Goal: Browse casually: Explore the website without a specific task or goal

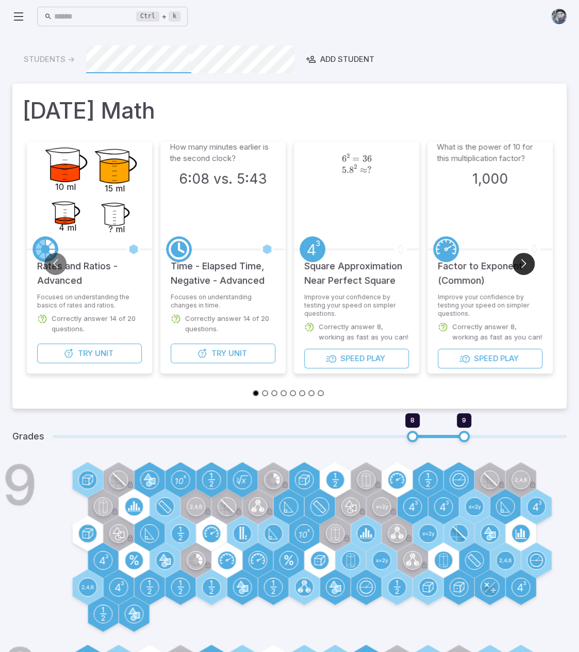
click at [526, 263] on button "Go to next slide" at bounding box center [524, 264] width 22 height 22
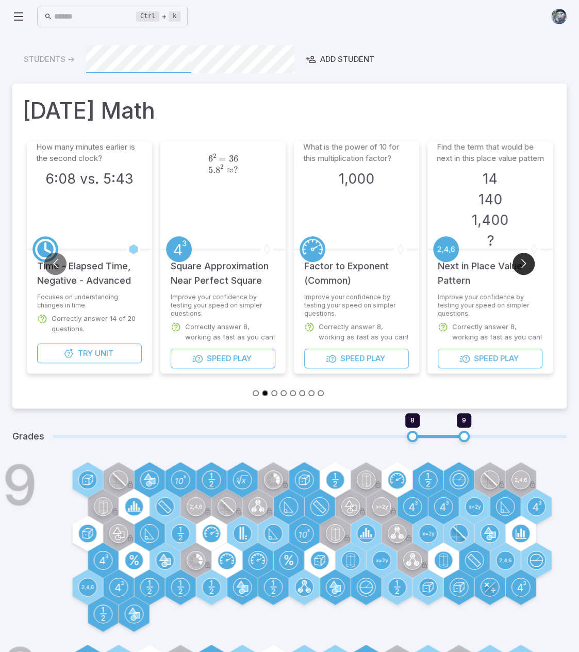
click at [526, 263] on button "Go to next slide" at bounding box center [524, 264] width 22 height 22
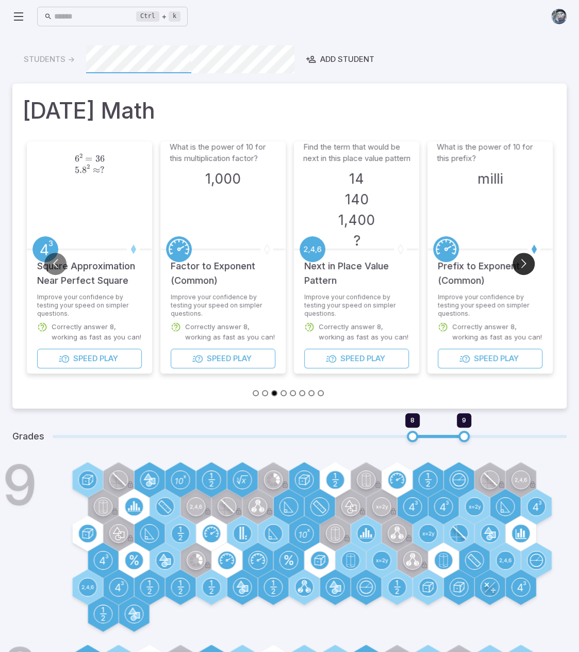
click at [526, 263] on button "Go to next slide" at bounding box center [524, 264] width 22 height 22
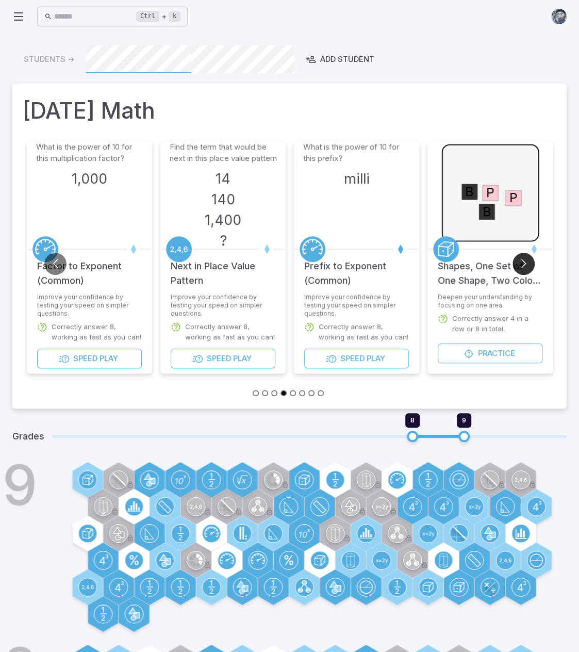
click at [526, 263] on button "Go to next slide" at bounding box center [524, 264] width 22 height 22
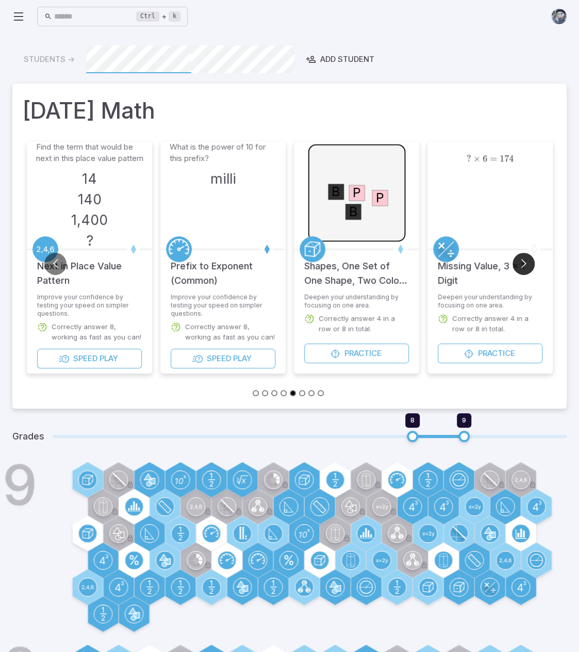
click at [526, 263] on button "Go to next slide" at bounding box center [524, 264] width 22 height 22
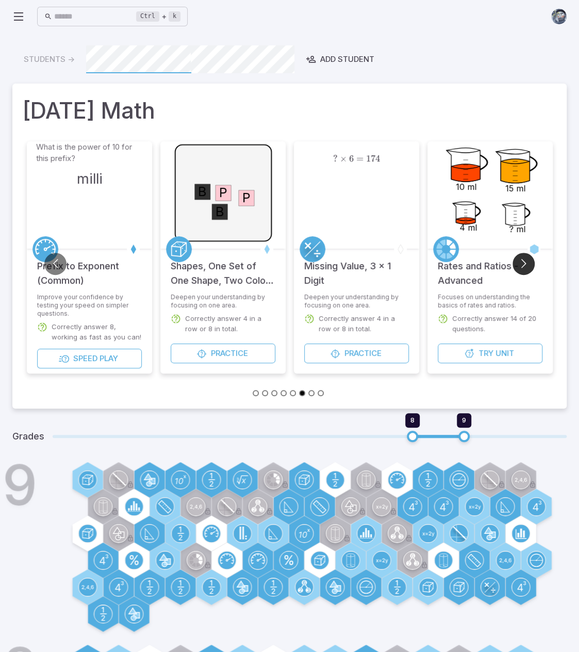
click at [526, 263] on button "Go to next slide" at bounding box center [524, 264] width 22 height 22
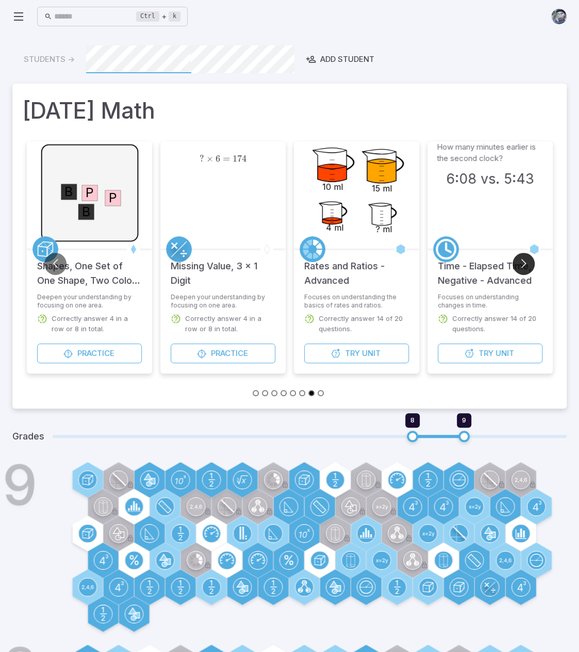
click at [526, 263] on button "Go to next slide" at bounding box center [524, 264] width 22 height 22
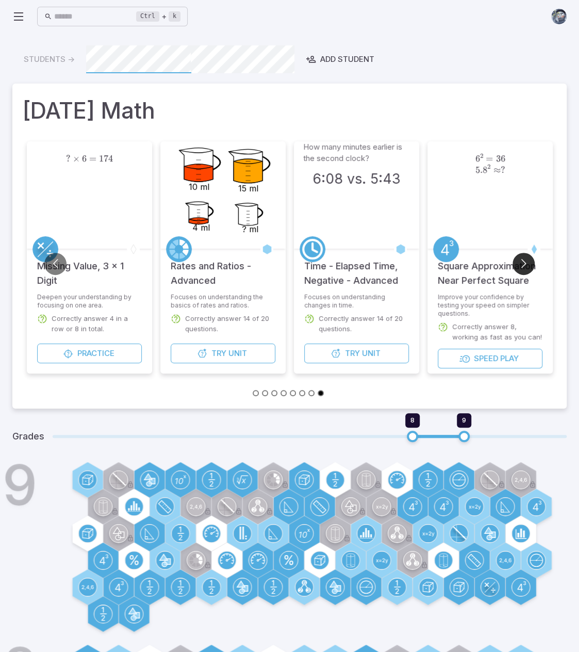
click at [526, 263] on button "Go to next slide" at bounding box center [524, 264] width 22 height 22
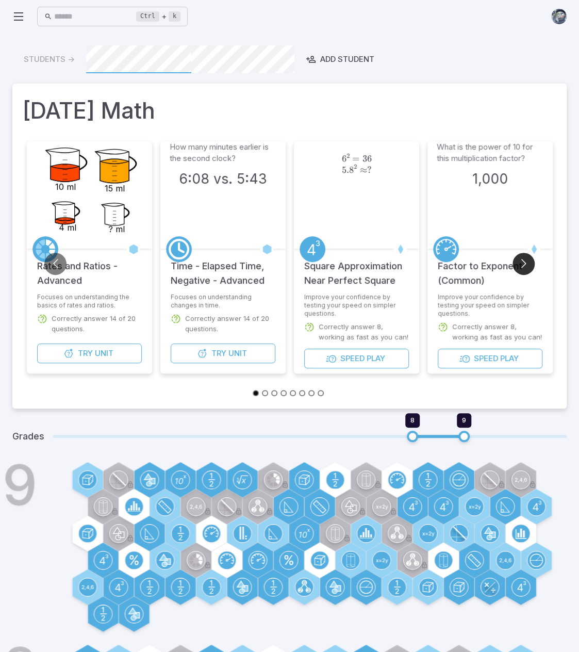
click at [526, 263] on button "Go to next slide" at bounding box center [524, 264] width 22 height 22
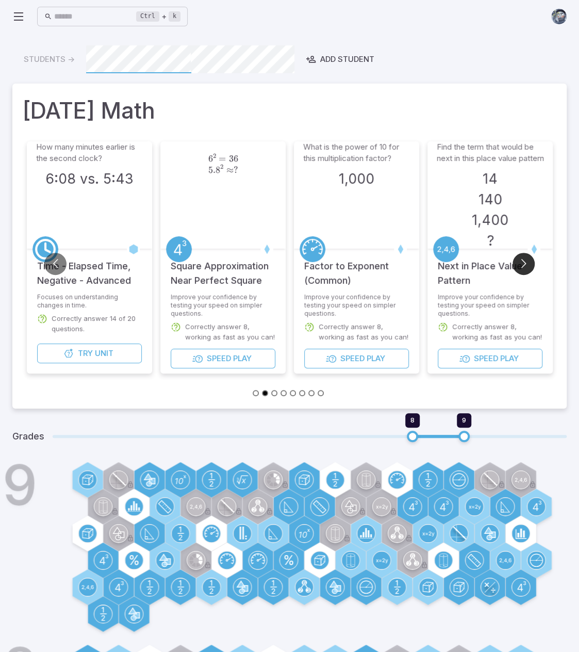
click at [526, 263] on button "Go to next slide" at bounding box center [524, 264] width 22 height 22
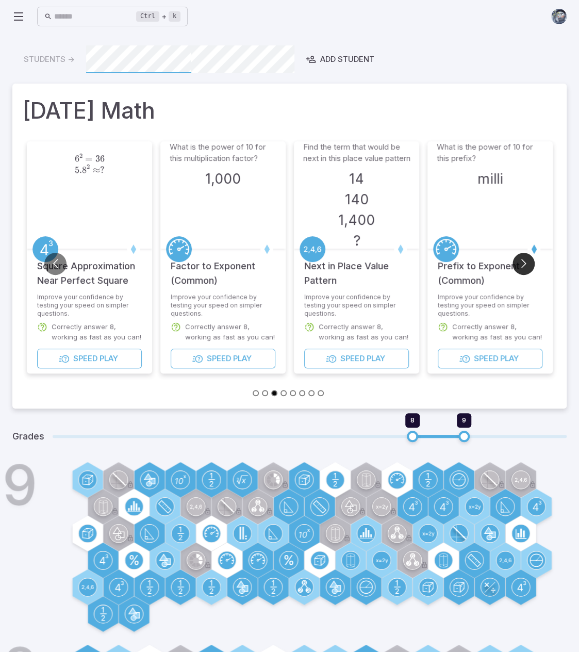
click at [526, 263] on button "Go to next slide" at bounding box center [524, 264] width 22 height 22
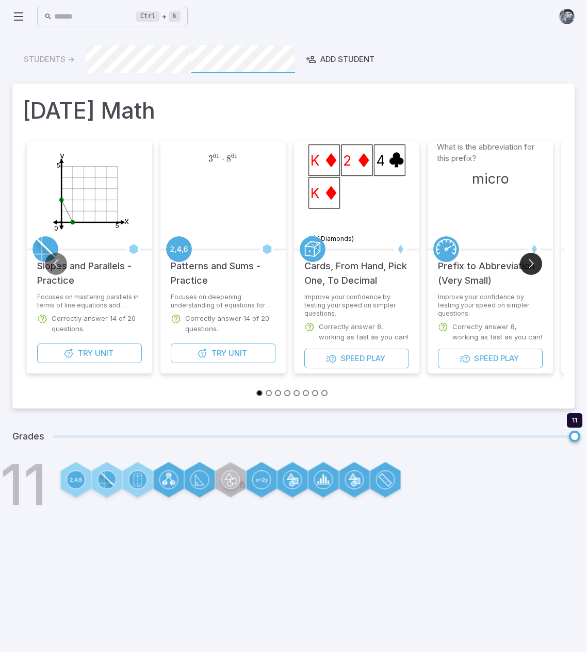
click at [536, 261] on button "Go to next slide" at bounding box center [531, 264] width 22 height 22
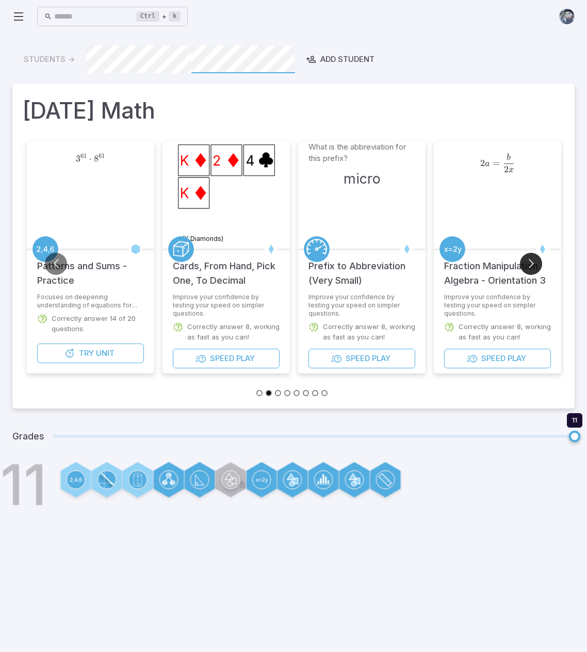
click at [536, 261] on button "Go to next slide" at bounding box center [531, 264] width 22 height 22
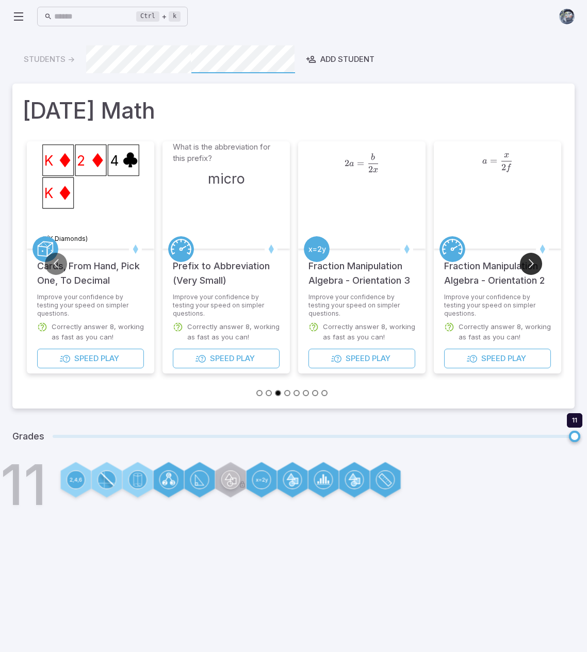
click at [536, 261] on button "Go to next slide" at bounding box center [531, 264] width 22 height 22
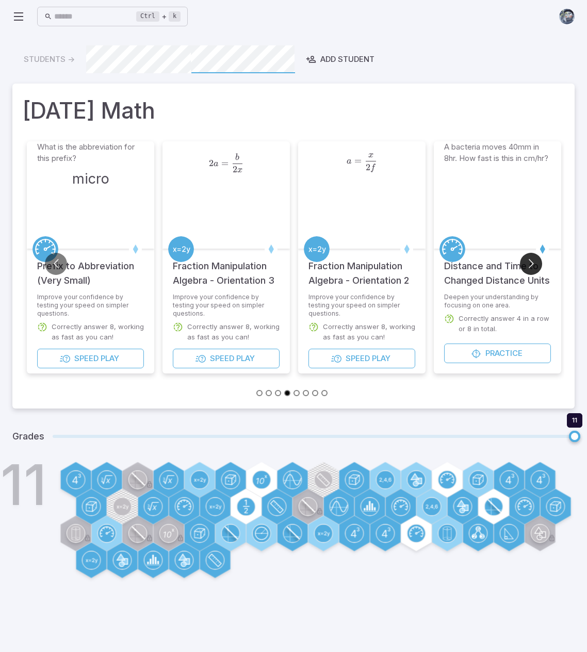
click at [536, 261] on button "Go to next slide" at bounding box center [531, 264] width 22 height 22
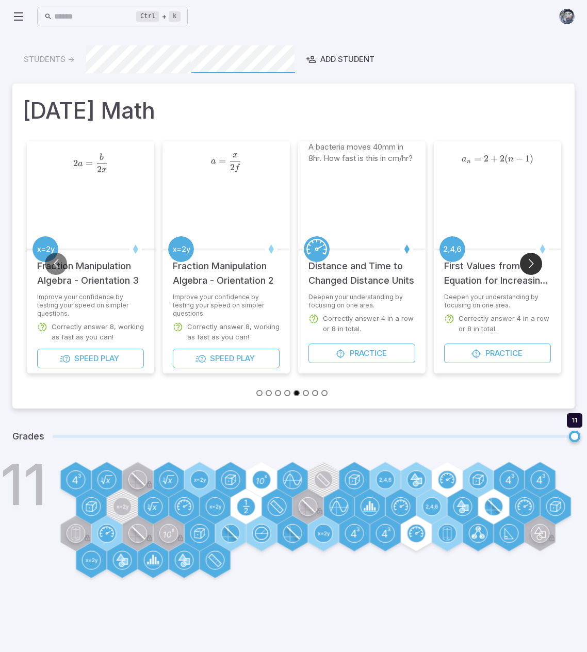
click at [536, 261] on button "Go to next slide" at bounding box center [531, 264] width 22 height 22
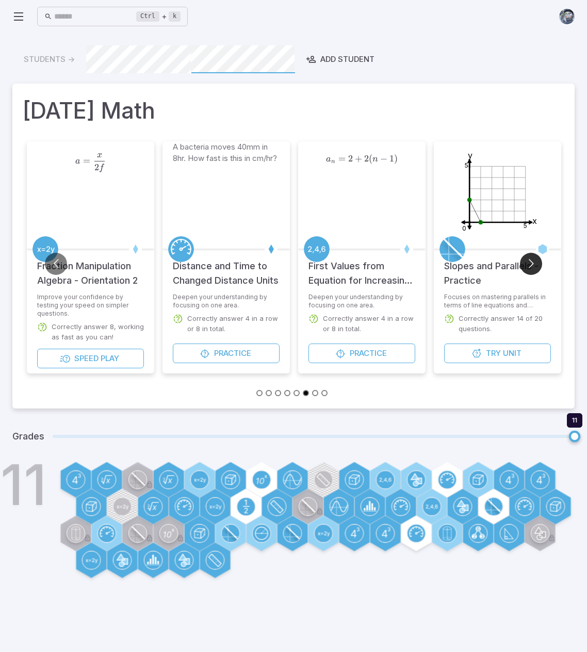
click at [536, 261] on button "Go to next slide" at bounding box center [531, 264] width 22 height 22
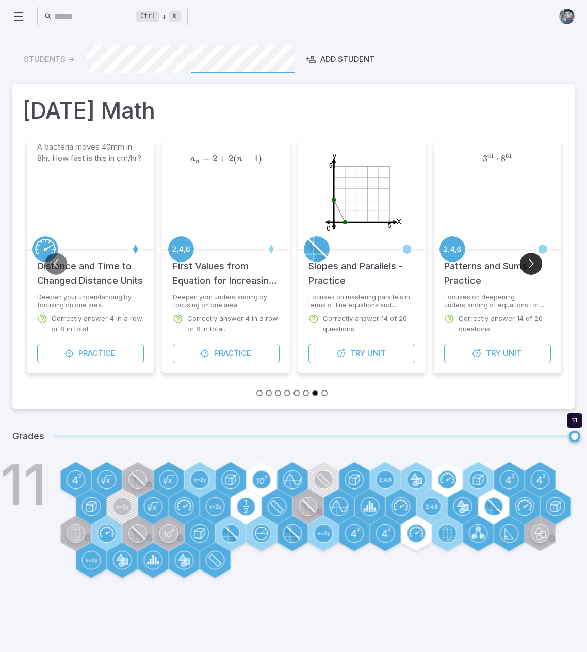
click at [536, 261] on button "Go to next slide" at bounding box center [531, 264] width 22 height 22
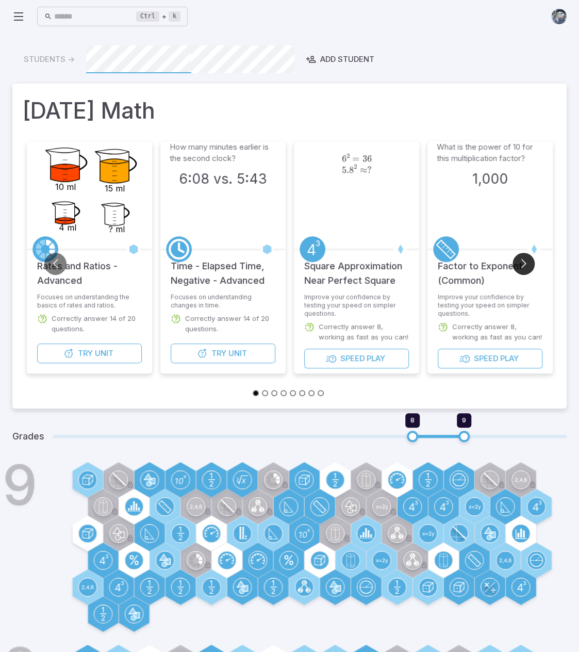
click at [523, 262] on button "Go to next slide" at bounding box center [524, 264] width 22 height 22
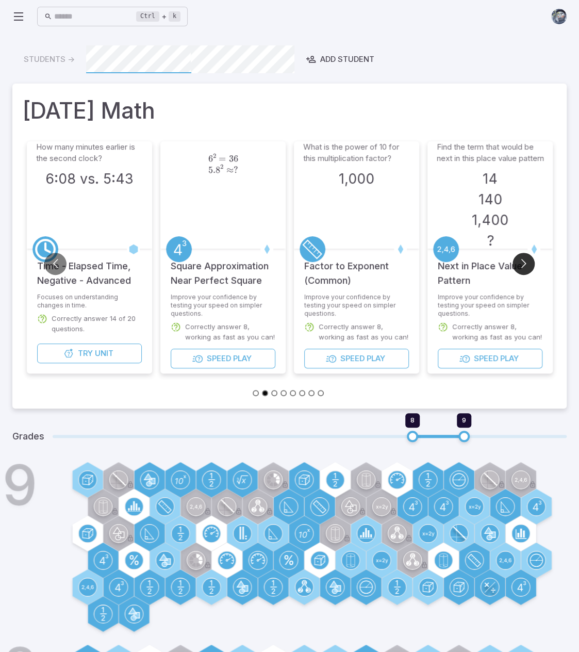
click at [523, 262] on button "Go to next slide" at bounding box center [524, 264] width 22 height 22
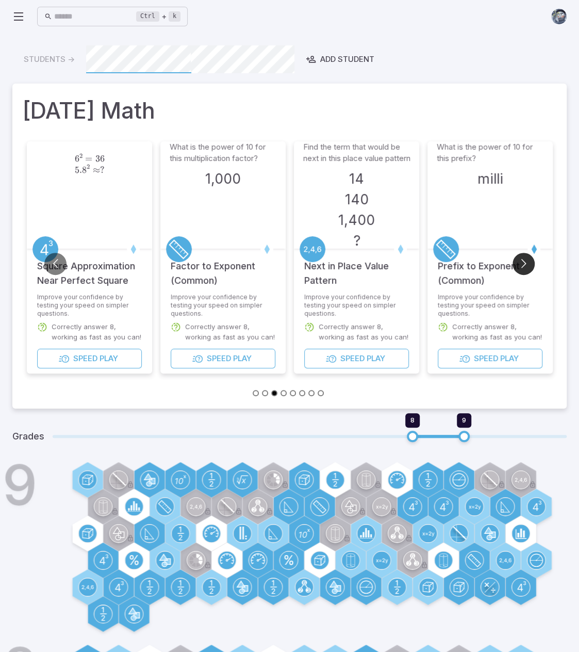
click at [523, 262] on button "Go to next slide" at bounding box center [524, 264] width 22 height 22
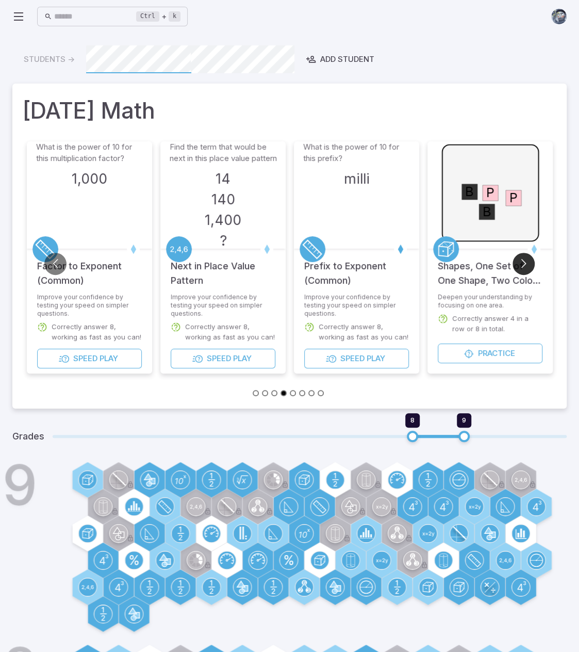
click at [523, 262] on button "Go to next slide" at bounding box center [524, 264] width 22 height 22
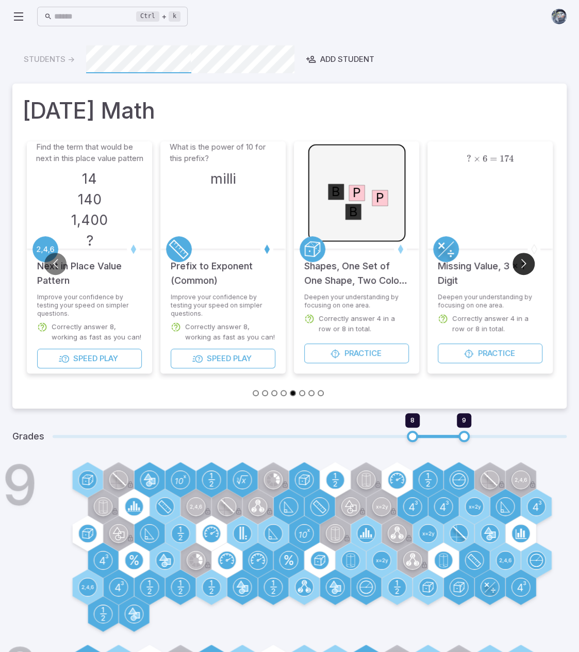
click at [523, 262] on button "Go to next slide" at bounding box center [524, 264] width 22 height 22
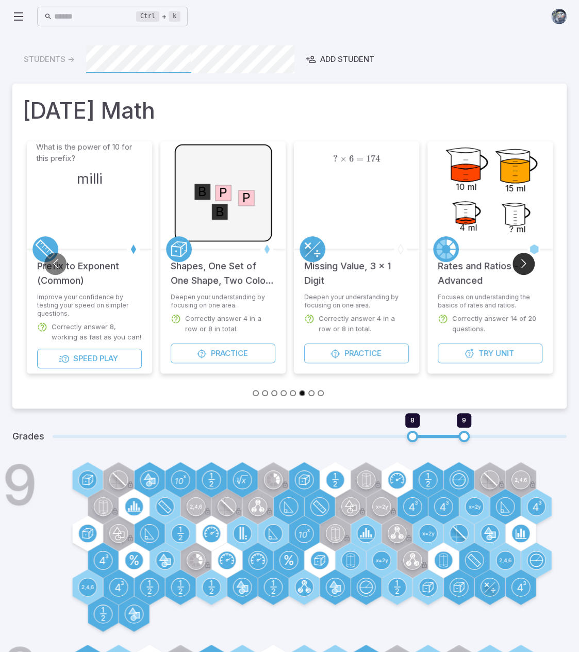
click at [523, 262] on button "Go to next slide" at bounding box center [524, 264] width 22 height 22
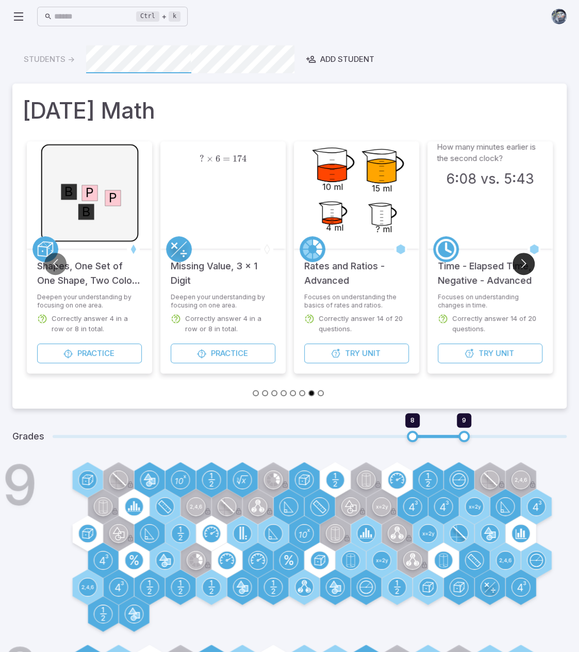
click at [523, 262] on button "Go to next slide" at bounding box center [524, 264] width 22 height 22
